Goal: Task Accomplishment & Management: Manage account settings

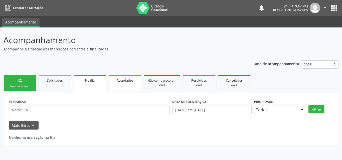
click at [118, 82] on span "Agendados" at bounding box center [125, 81] width 17 height 4
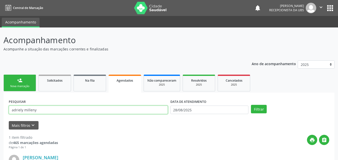
drag, startPoint x: 77, startPoint y: 110, endPoint x: 27, endPoint y: 114, distance: 49.5
click at [27, 114] on input "adriely milleny" at bounding box center [88, 110] width 159 height 9
type input "a"
type input "[PERSON_NAME] m"
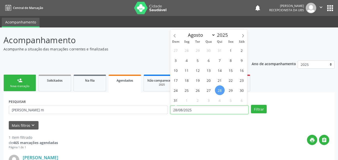
click at [191, 108] on input "28/08/2025" at bounding box center [209, 110] width 78 height 9
click at [197, 82] on span "19" at bounding box center [198, 81] width 10 height 10
type input "[DATE]"
click at [197, 82] on span "19" at bounding box center [198, 81] width 10 height 10
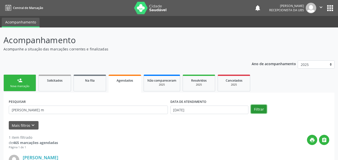
click at [257, 108] on button "Filtrar" at bounding box center [259, 109] width 16 height 9
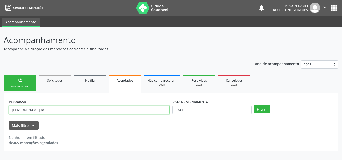
click at [103, 110] on input "[PERSON_NAME] m" at bounding box center [89, 110] width 161 height 9
type input "[PERSON_NAME]"
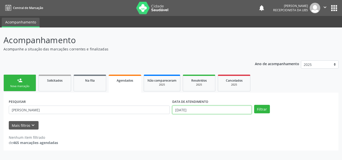
click at [197, 110] on input "[DATE]" at bounding box center [211, 110] width 79 height 9
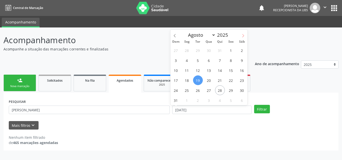
click at [241, 35] on span at bounding box center [243, 34] width 9 height 9
select select "8"
click at [228, 72] on span "19" at bounding box center [231, 71] width 10 height 10
type input "[DATE]"
click at [228, 72] on span "19" at bounding box center [231, 71] width 10 height 10
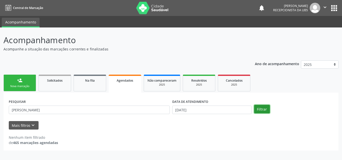
click at [259, 109] on button "Filtrar" at bounding box center [262, 109] width 16 height 9
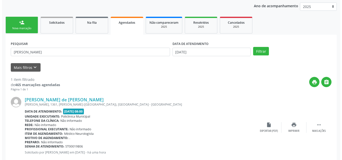
scroll to position [70, 0]
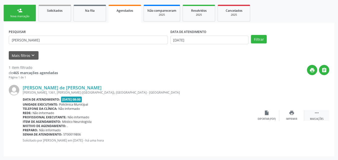
click at [320, 114] on div " Mais ações" at bounding box center [316, 115] width 25 height 11
click at [271, 115] on div "cancel Cancelar" at bounding box center [266, 115] width 25 height 11
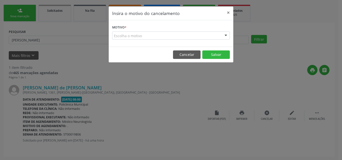
click at [209, 37] on div "Escolha o motivo" at bounding box center [171, 36] width 118 height 9
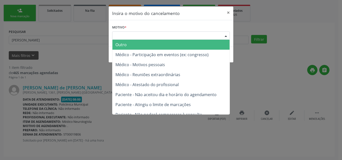
click at [193, 45] on span "Outro" at bounding box center [170, 45] width 117 height 10
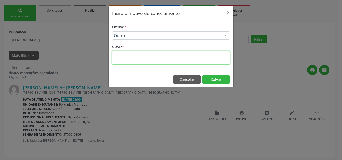
click at [171, 59] on textarea at bounding box center [171, 58] width 118 height 14
type textarea "."
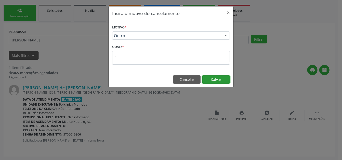
click at [223, 81] on button "Salvar" at bounding box center [216, 80] width 28 height 9
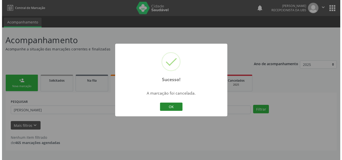
scroll to position [0, 0]
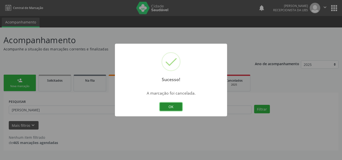
click at [171, 106] on button "OK" at bounding box center [171, 107] width 23 height 9
